Goal: Transaction & Acquisition: Book appointment/travel/reservation

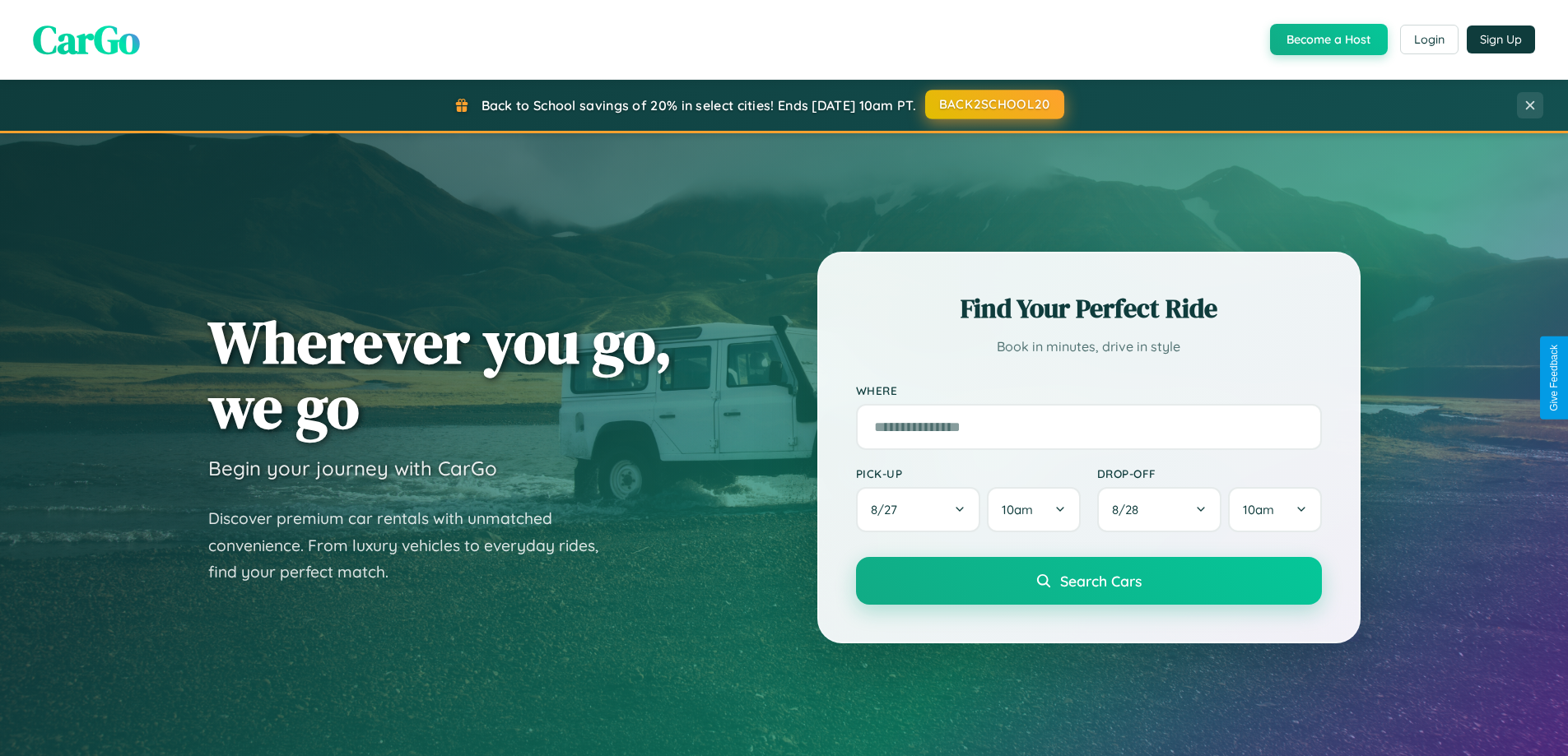
click at [993, 105] on button "BACK2SCHOOL20" at bounding box center [995, 104] width 139 height 29
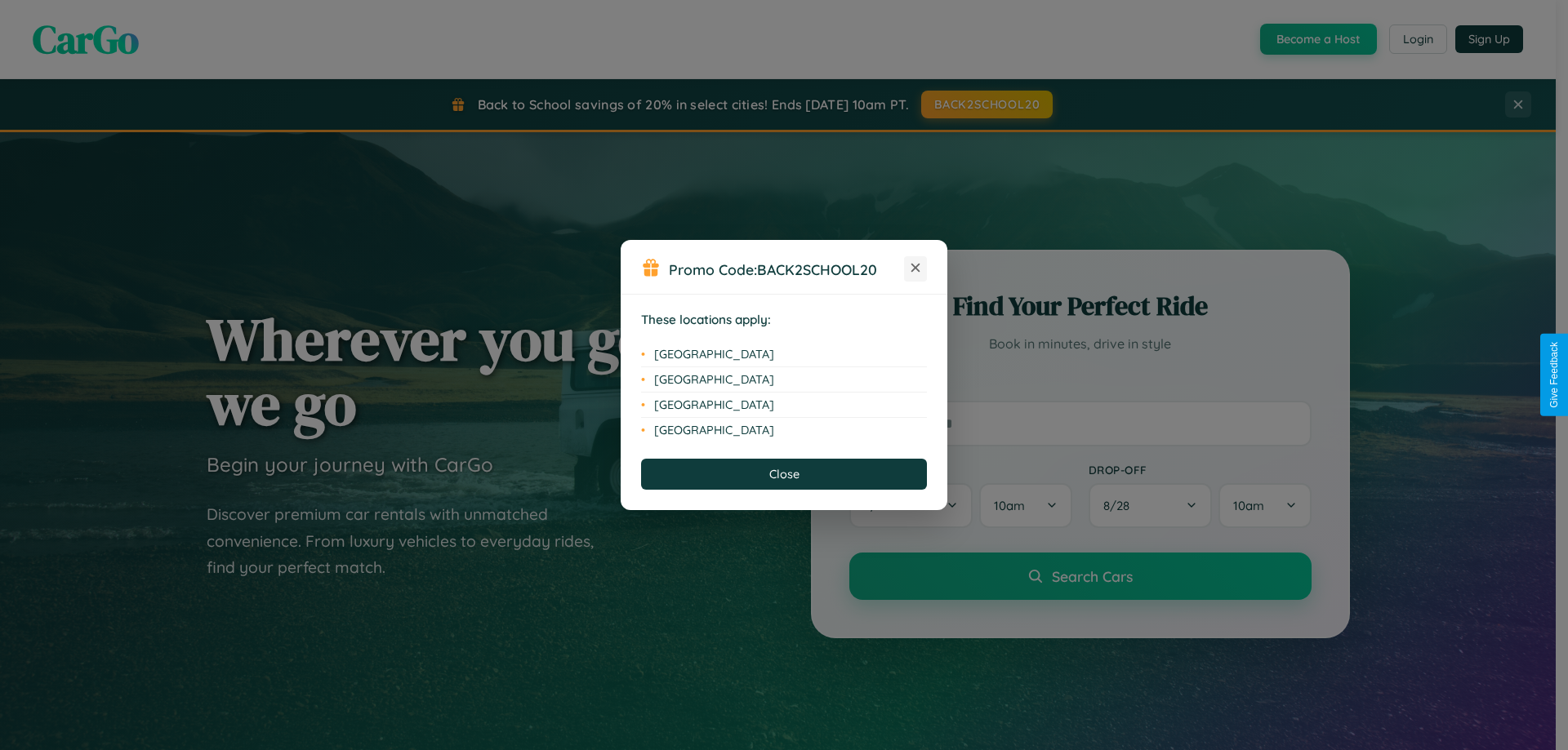
click at [916, 269] on icon at bounding box center [916, 268] width 9 height 9
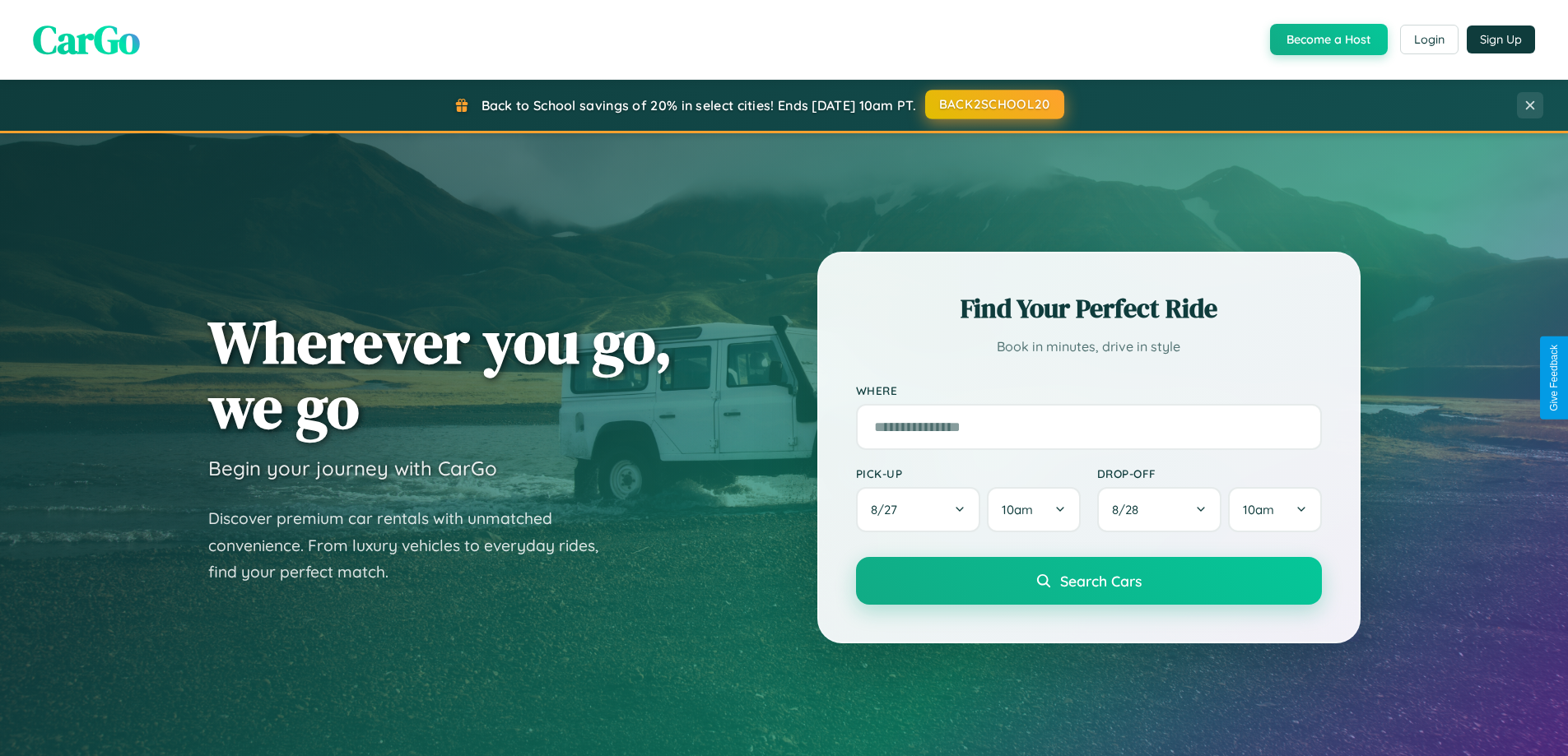
click at [993, 104] on button "BACK2SCHOOL20" at bounding box center [995, 104] width 139 height 29
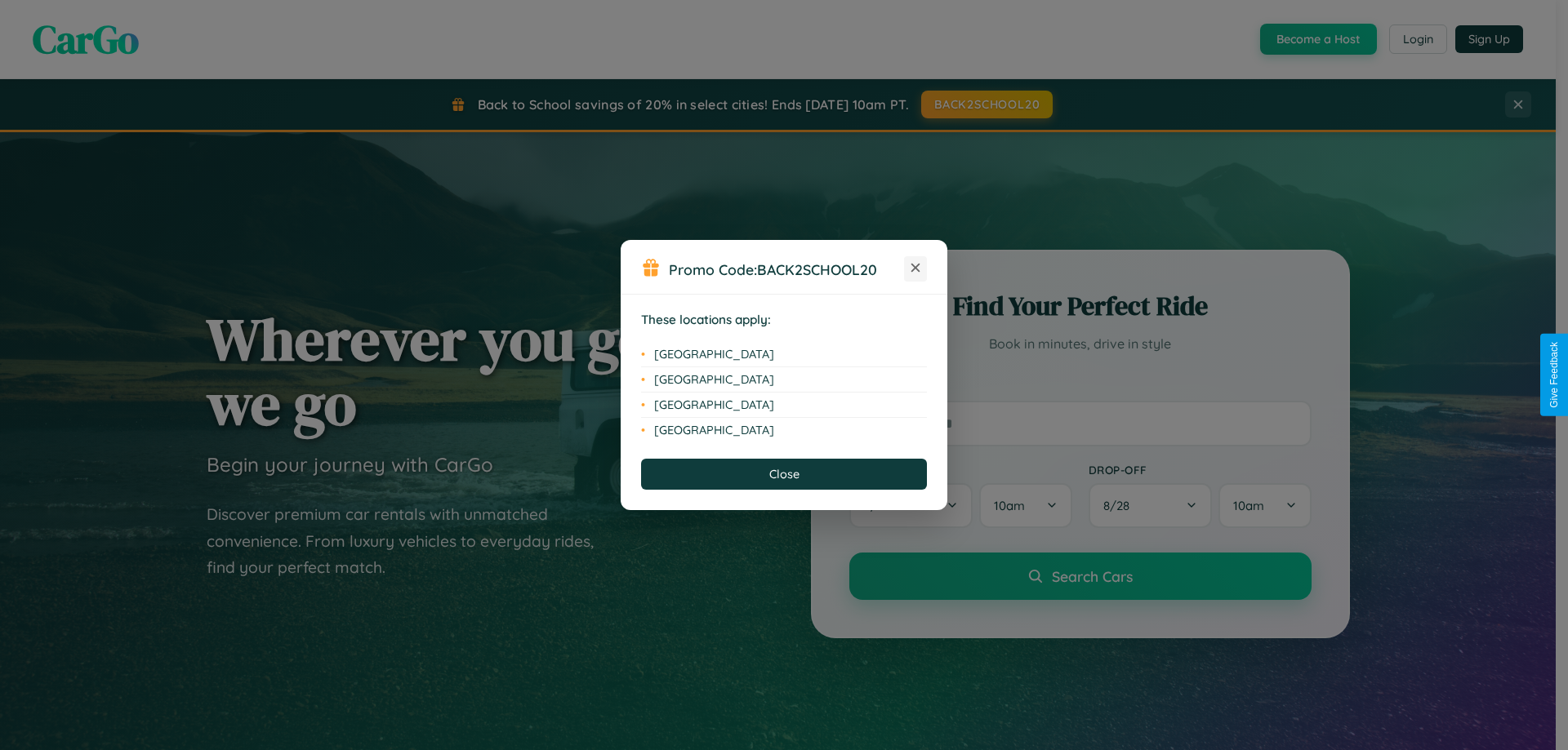
click at [916, 269] on icon at bounding box center [916, 268] width 9 height 9
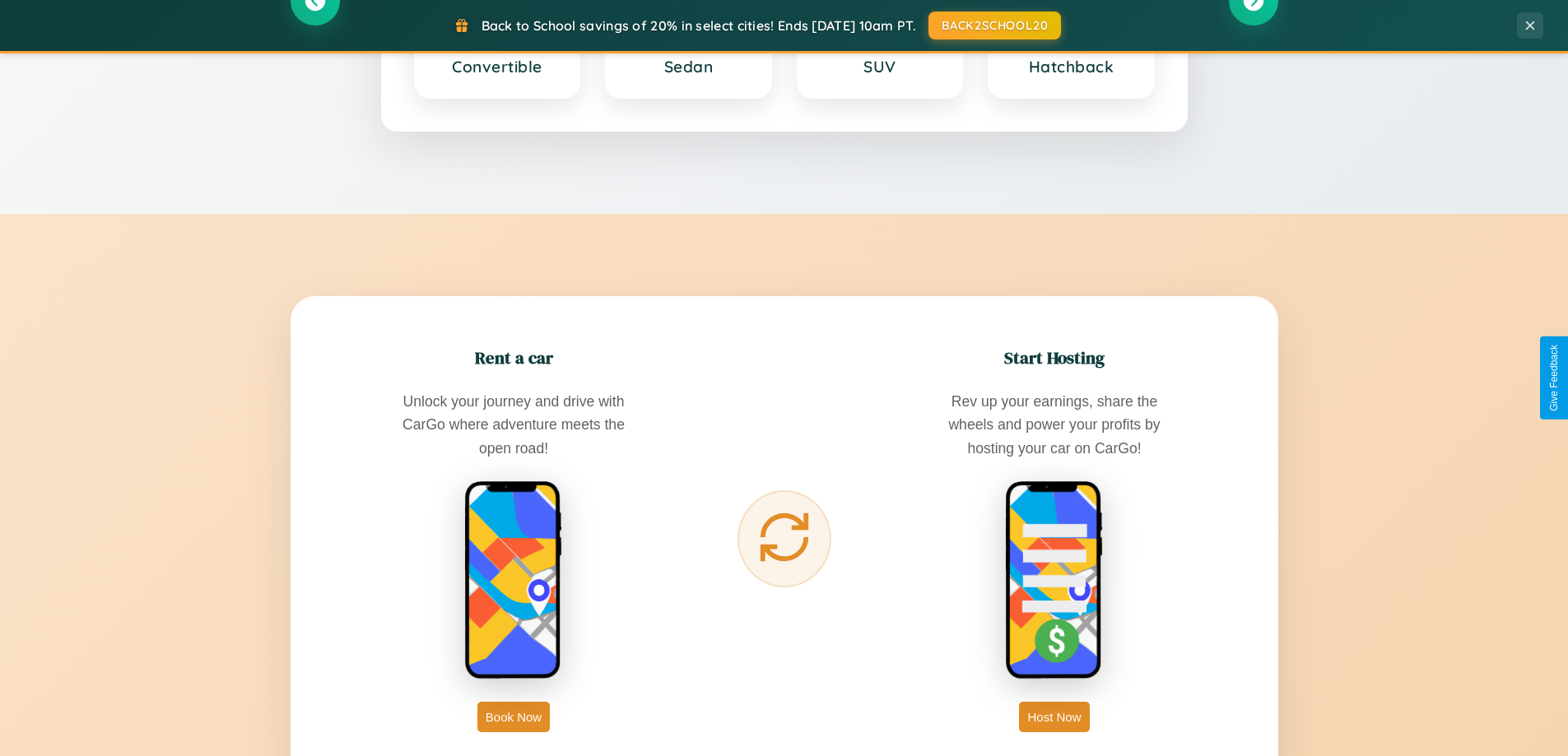
scroll to position [2644, 0]
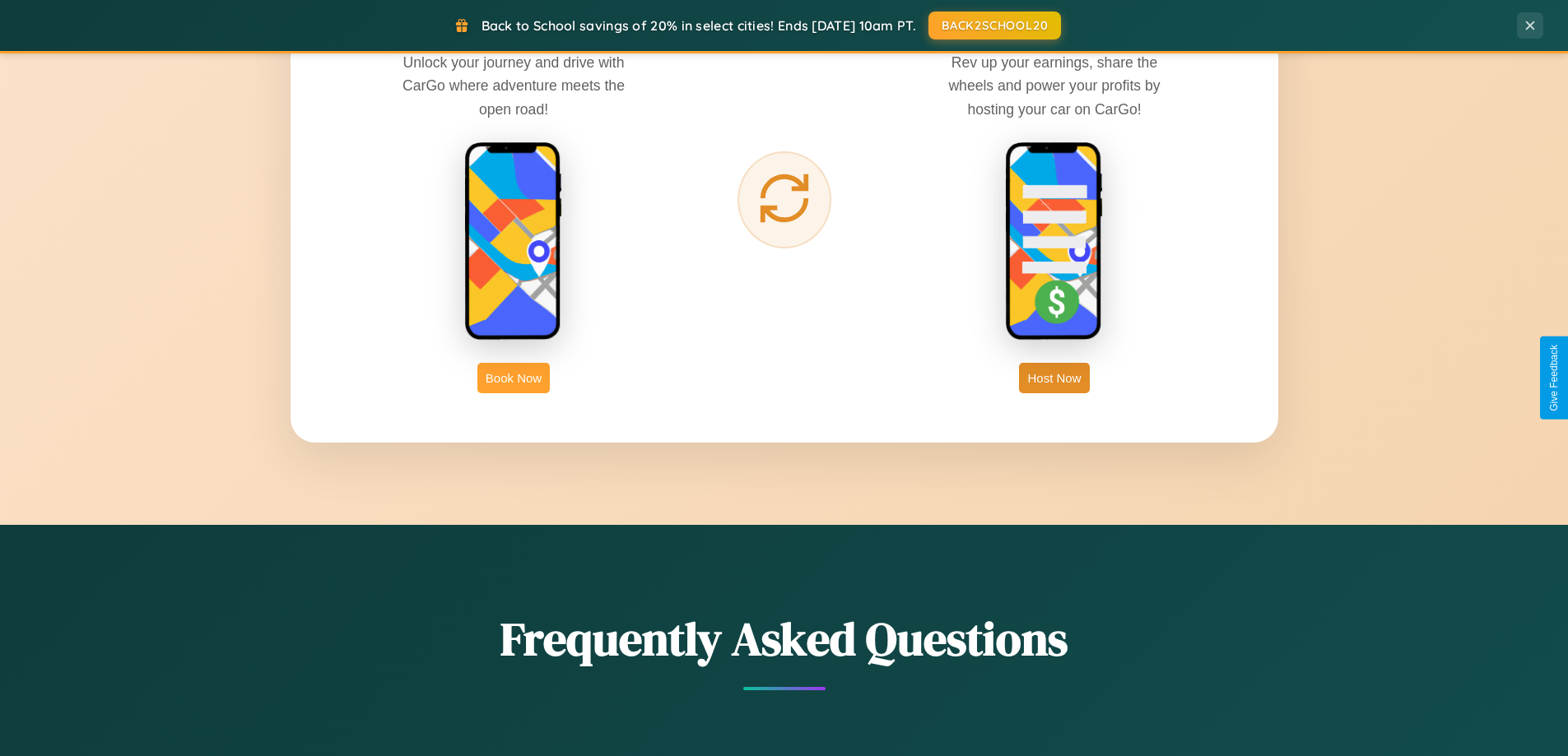
click at [514, 378] on button "Book Now" at bounding box center [514, 378] width 72 height 30
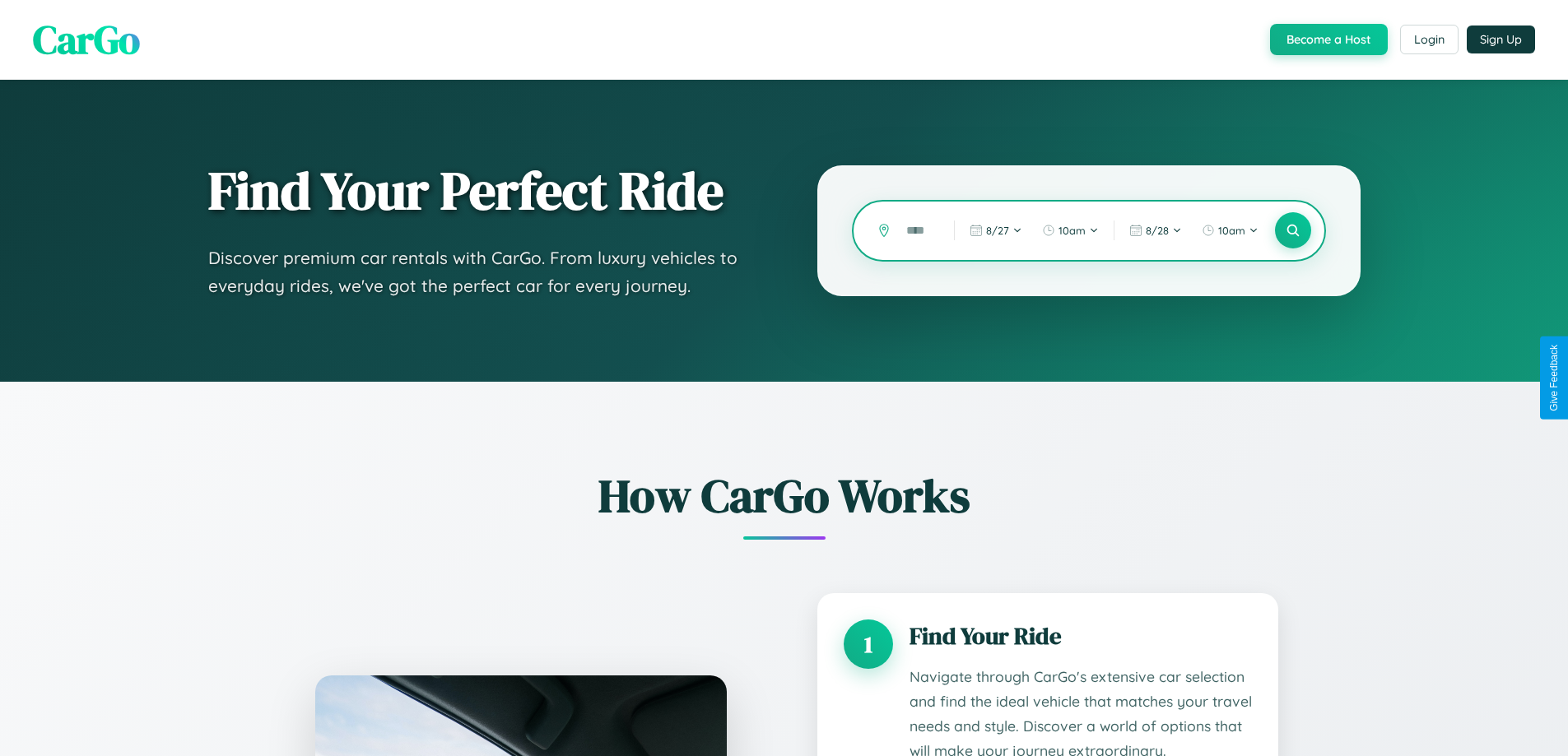
click at [918, 231] on input "text" at bounding box center [917, 230] width 39 height 28
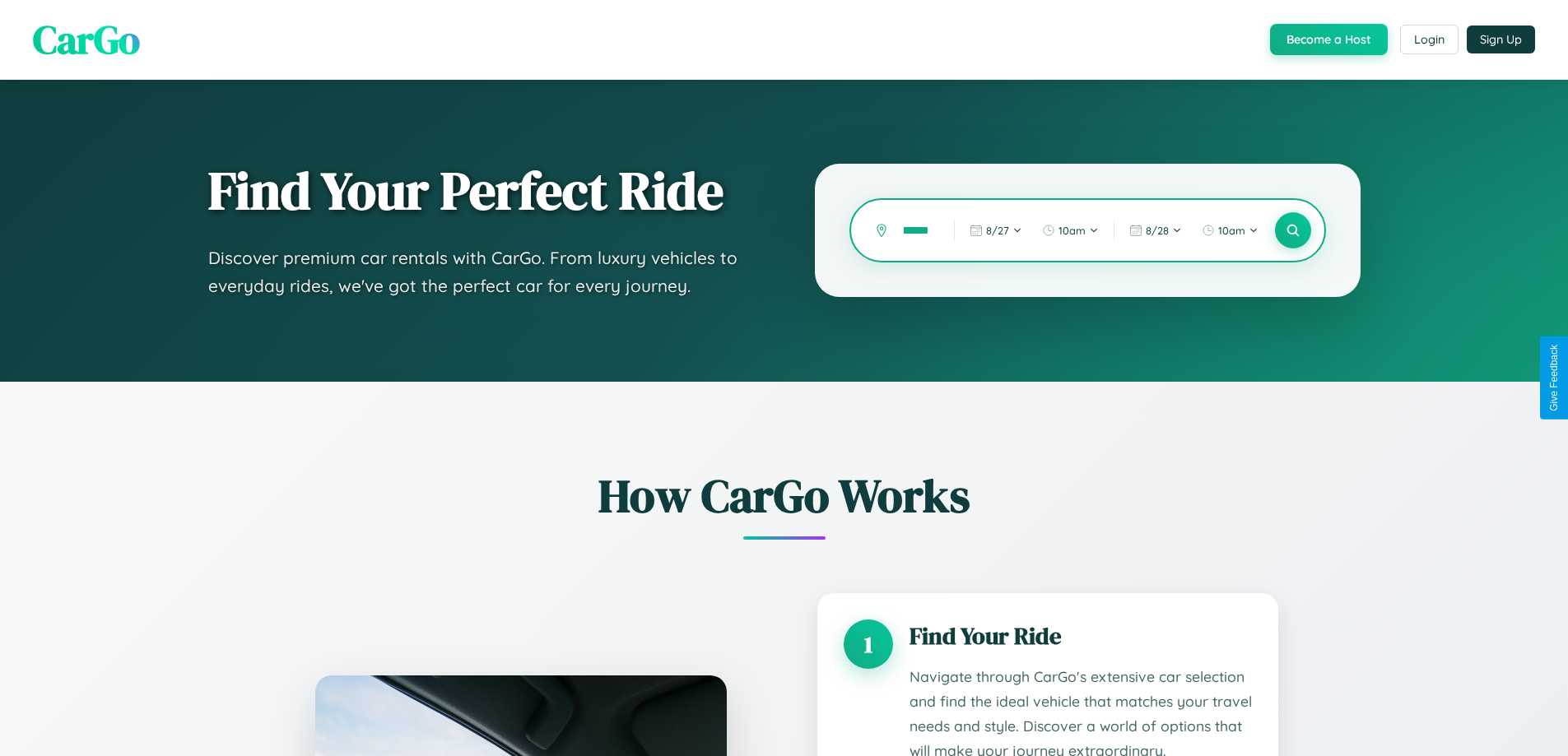
scroll to position [0, 18]
type input "*******"
click at [1292, 231] on icon at bounding box center [1292, 231] width 16 height 16
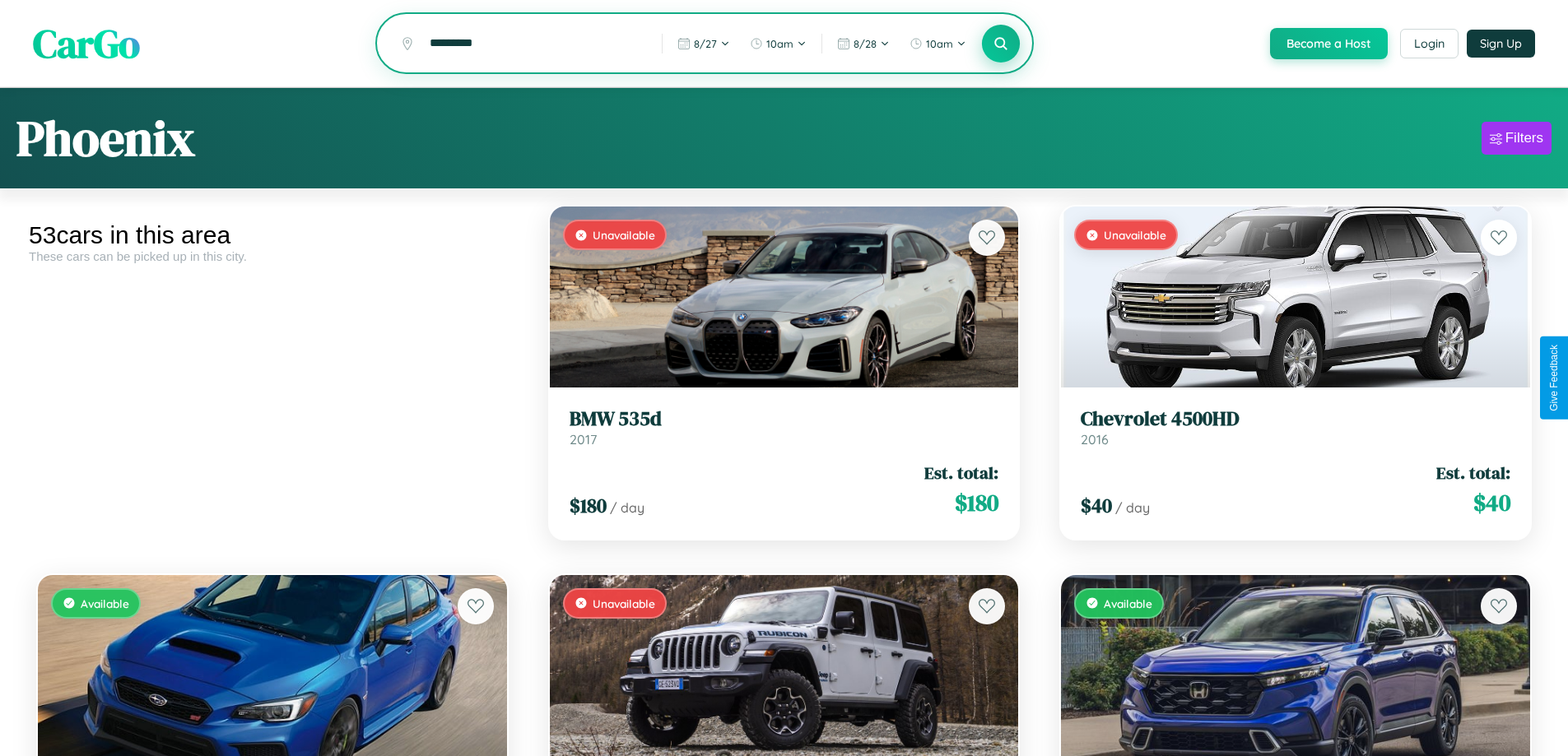
click at [1000, 45] on icon at bounding box center [1000, 43] width 16 height 16
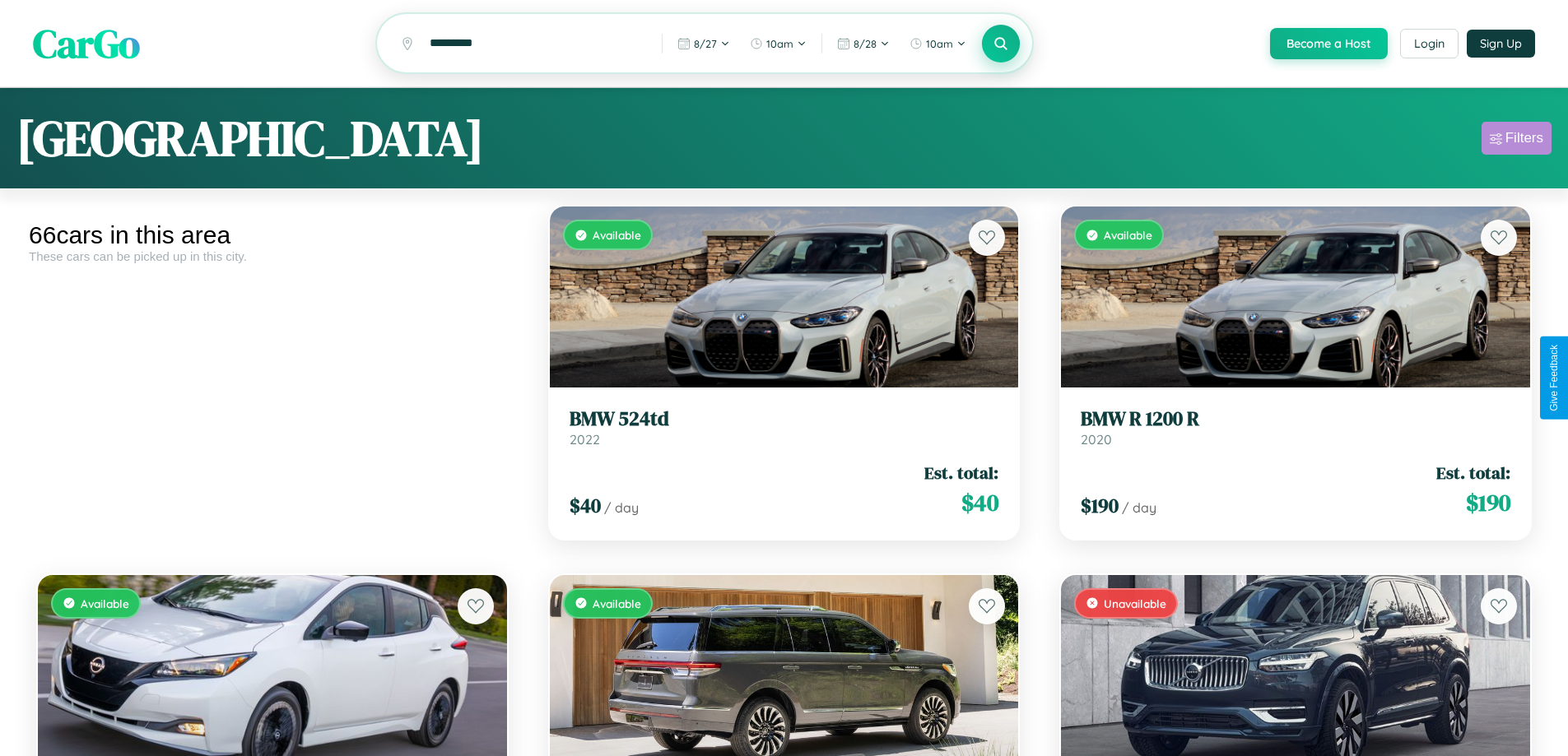
click at [1516, 141] on div "Filters" at bounding box center [1524, 138] width 38 height 16
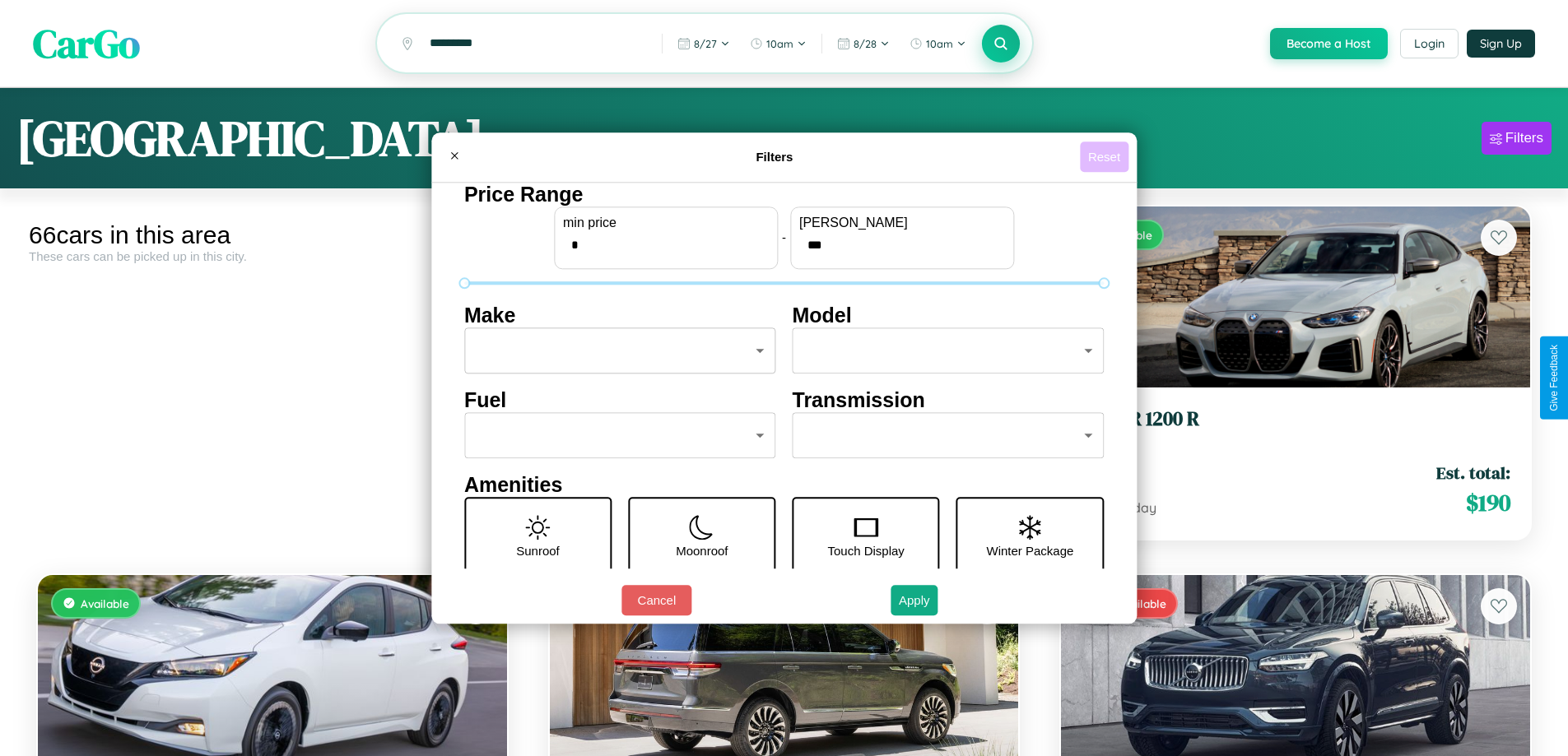
click at [1106, 157] on button "Reset" at bounding box center [1104, 157] width 49 height 30
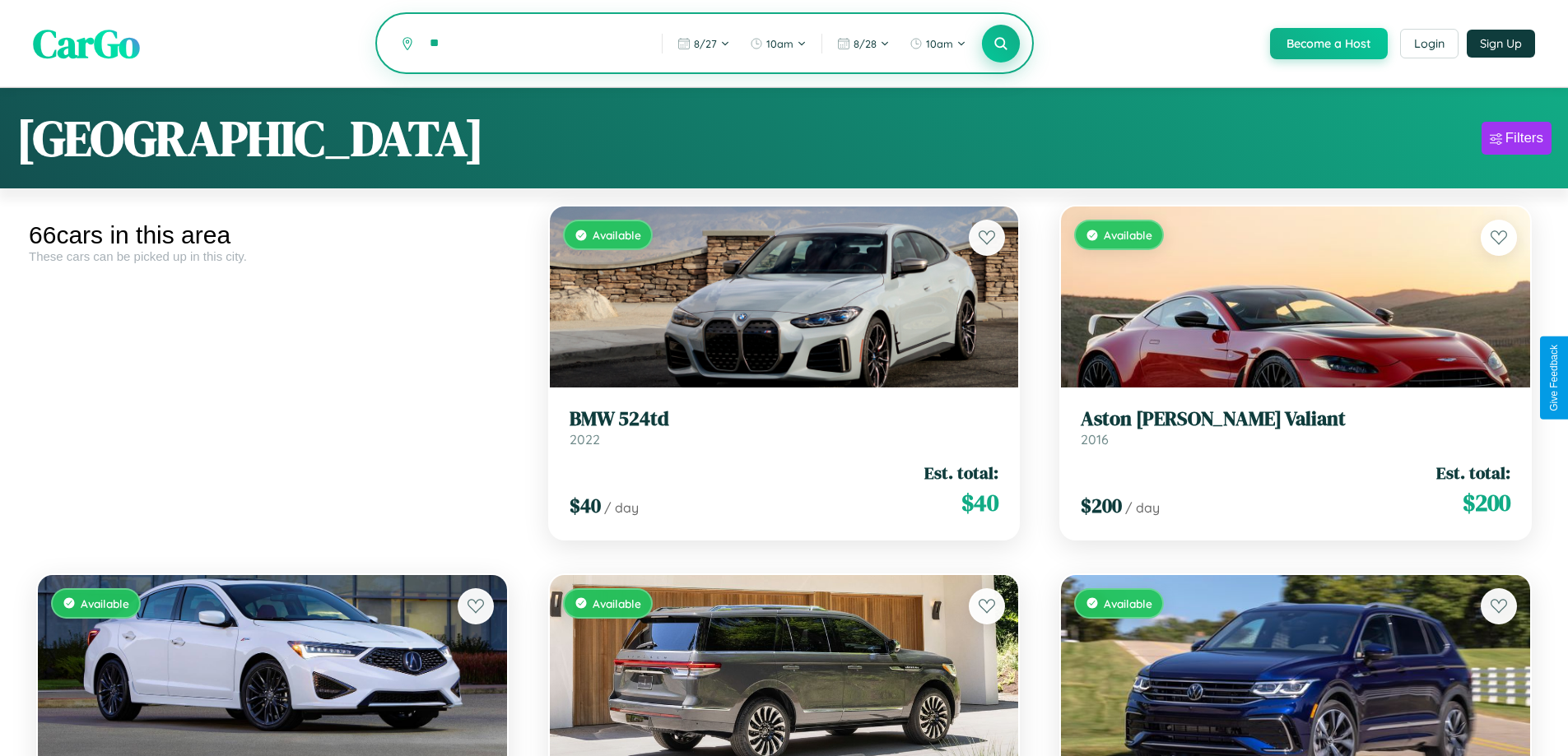
type input "*"
type input "**********"
click at [1000, 45] on icon at bounding box center [1000, 43] width 16 height 16
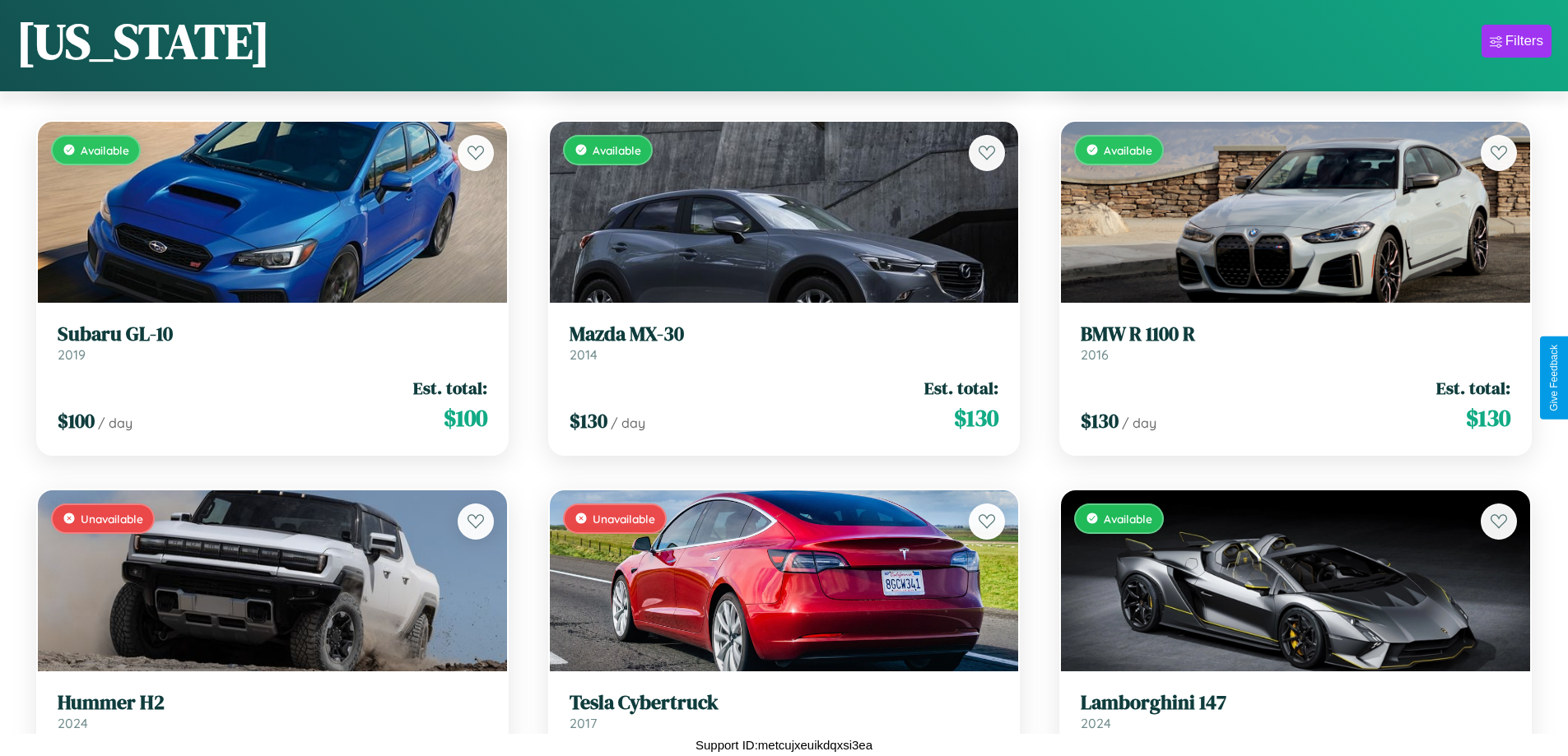
scroll to position [5391, 0]
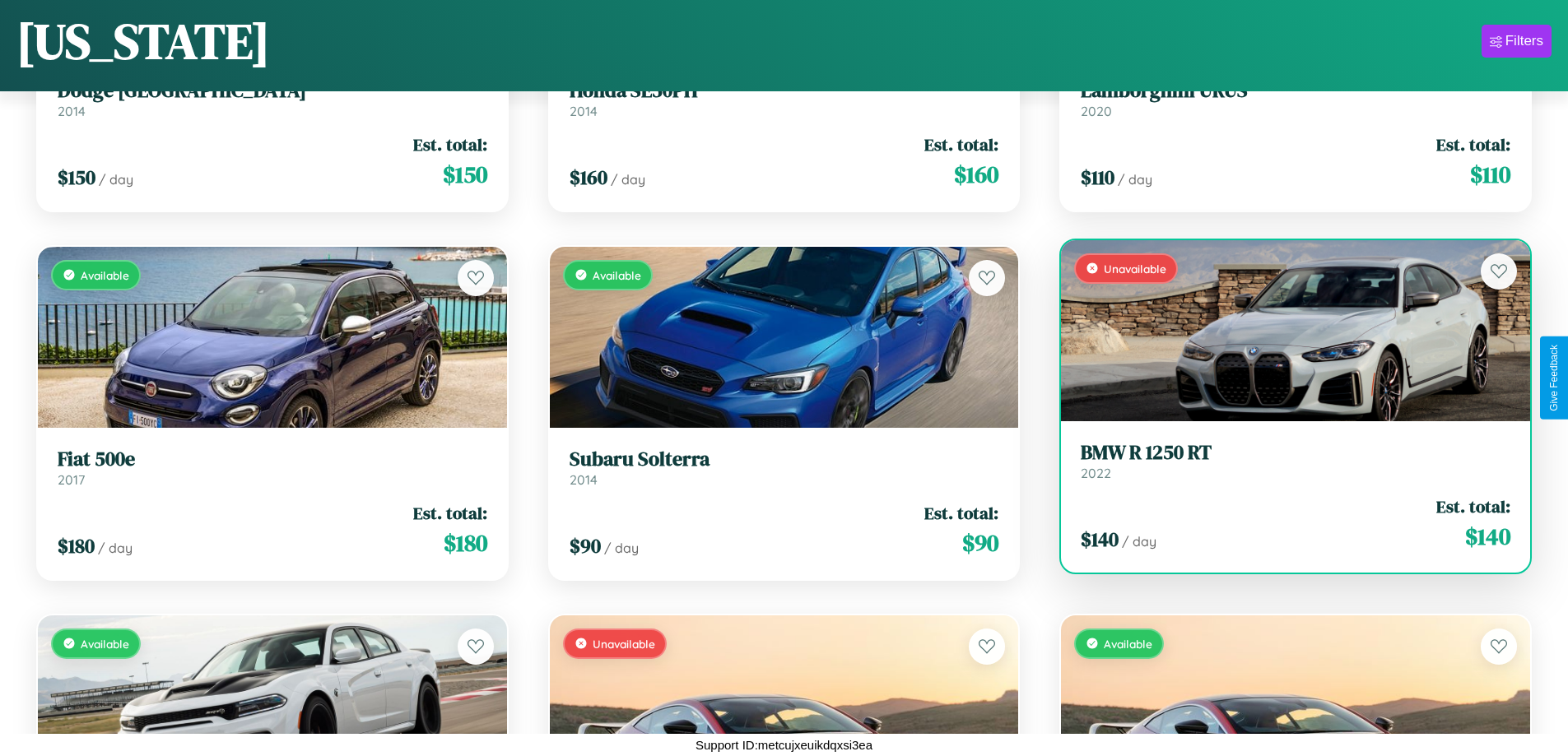
click at [1285, 468] on link "BMW R 1250 RT 2022" at bounding box center [1295, 461] width 429 height 40
